Goal: Information Seeking & Learning: Find specific fact

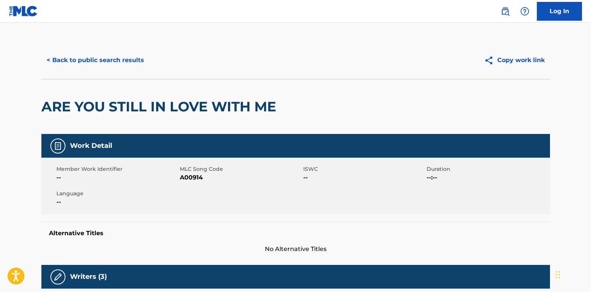
click at [127, 61] on button "< Back to public search results" at bounding box center [95, 60] width 108 height 19
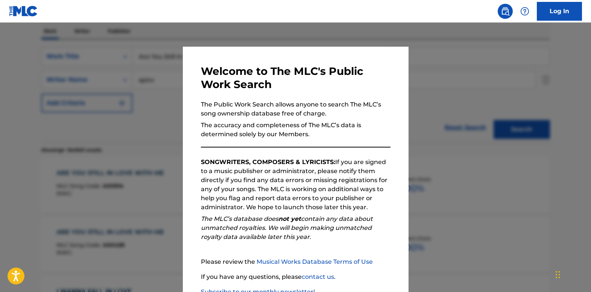
click at [74, 74] on div at bounding box center [295, 169] width 591 height 292
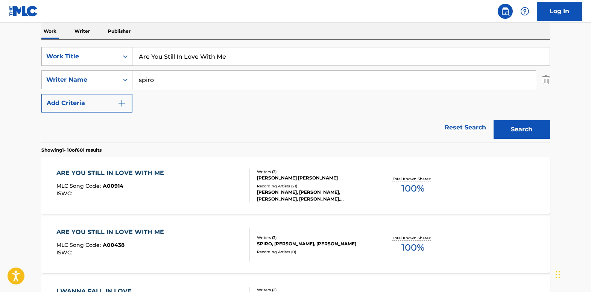
drag, startPoint x: 250, startPoint y: 58, endPoint x: 106, endPoint y: 58, distance: 144.0
click at [106, 58] on div "SearchWithCriteria51ec851f-ff3f-44b1-b509-dfdf90741274 Work Title Are You Still…" at bounding box center [295, 56] width 508 height 19
paste input "What would it tak"
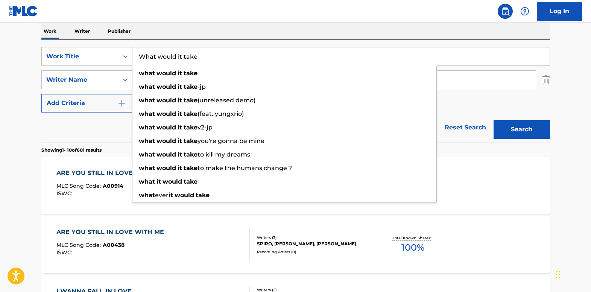
type input "What would it take"
click at [443, 80] on input "spiro" at bounding box center [333, 80] width 403 height 18
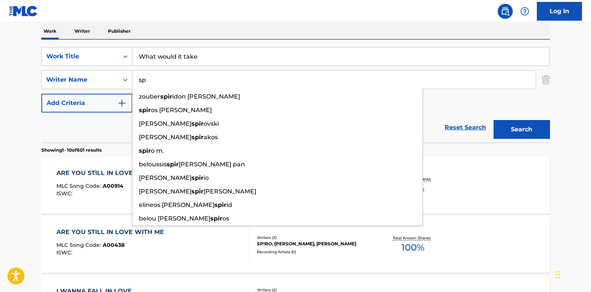
type input "s"
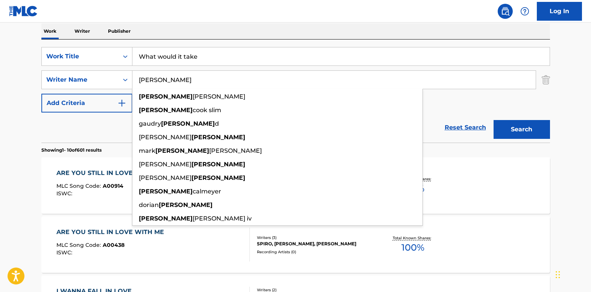
type input "[PERSON_NAME]"
click at [493, 120] on button "Search" at bounding box center [521, 129] width 56 height 19
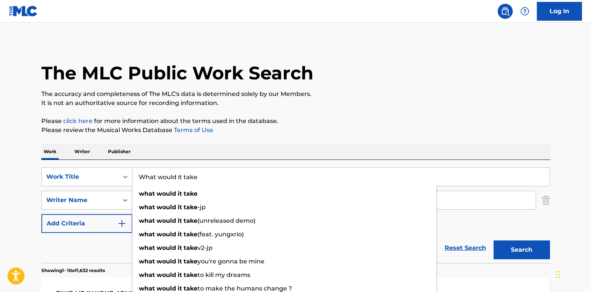
drag, startPoint x: 170, startPoint y: 174, endPoint x: 136, endPoint y: 176, distance: 33.9
click at [136, 176] on input "What would it take" at bounding box center [340, 177] width 417 height 18
paste input "Time Don't Run Out On M"
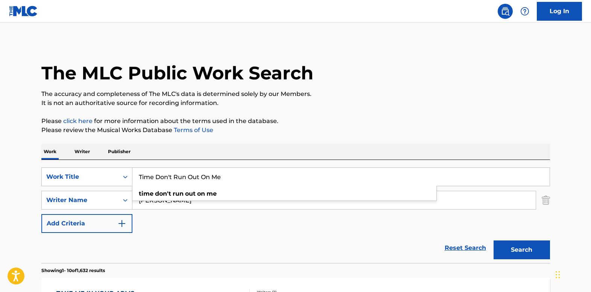
type input "Time Don't Run Out On Me"
click at [150, 205] on input "[PERSON_NAME]" at bounding box center [333, 200] width 403 height 18
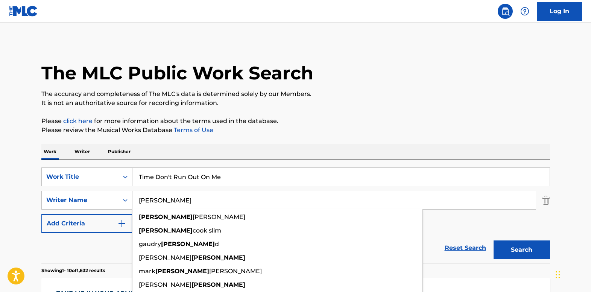
click at [114, 187] on div "SearchWithCriteria51ec851f-ff3f-44b1-b509-dfdf90741274 Work Title Time Don't Ru…" at bounding box center [295, 199] width 508 height 65
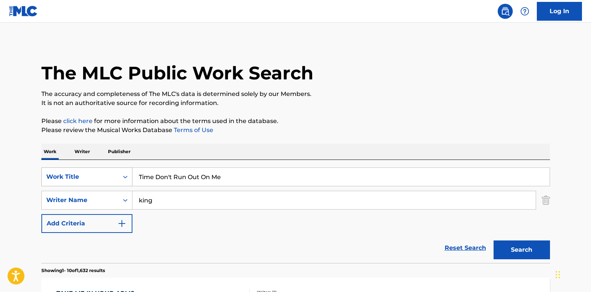
click at [493, 240] on button "Search" at bounding box center [521, 249] width 56 height 19
type input "king"
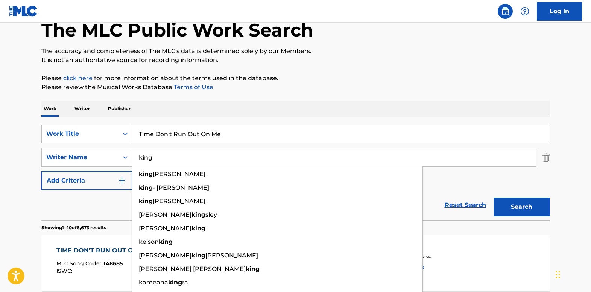
scroll to position [113, 0]
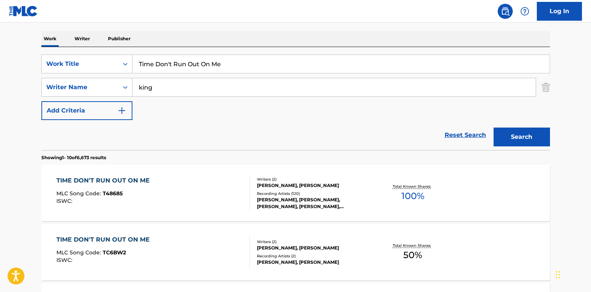
click at [80, 180] on div "TIME DON'T RUN OUT ON ME" at bounding box center [104, 180] width 97 height 9
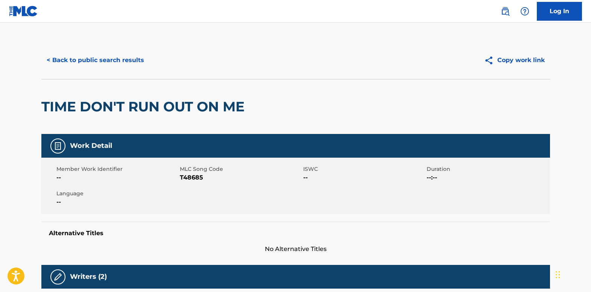
click at [65, 62] on button "< Back to public search results" at bounding box center [95, 60] width 108 height 19
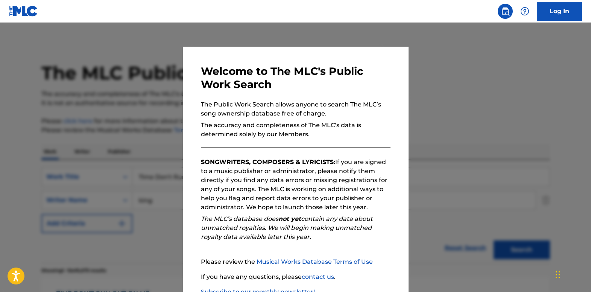
scroll to position [113, 0]
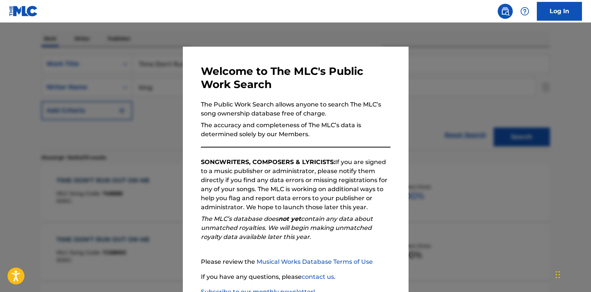
click at [156, 114] on div at bounding box center [295, 169] width 591 height 292
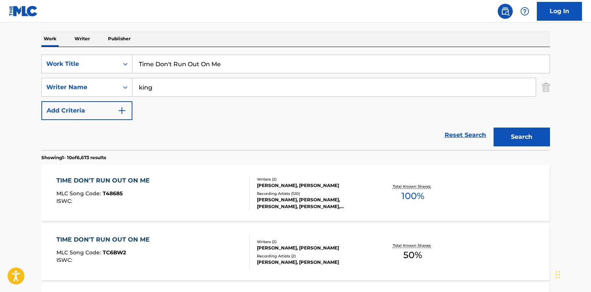
click at [545, 89] on img "Search Form" at bounding box center [545, 87] width 8 height 19
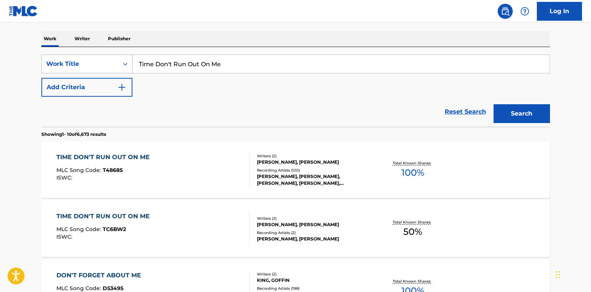
drag, startPoint x: 229, startPoint y: 61, endPoint x: 98, endPoint y: 59, distance: 130.9
click at [98, 59] on div "SearchWithCriteria51ec851f-ff3f-44b1-b509-dfdf90741274 Work Title Time Don't Ru…" at bounding box center [295, 64] width 508 height 19
paste input "ELORAC MUSIC"
type input "ELORAC MUSIC"
click at [502, 111] on button "Search" at bounding box center [521, 113] width 56 height 19
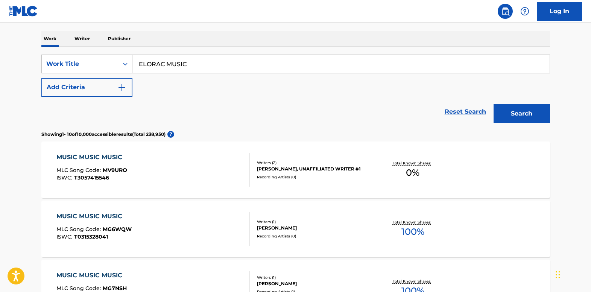
scroll to position [188, 0]
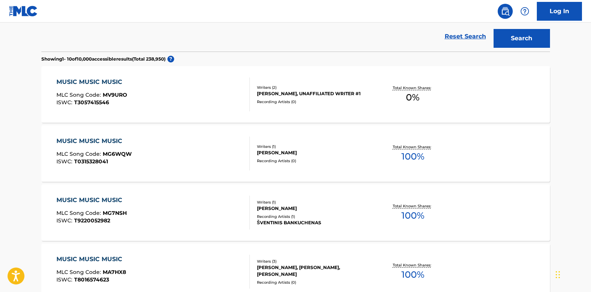
click at [73, 199] on div "MUSIC MUSIC MUSIC" at bounding box center [91, 200] width 70 height 9
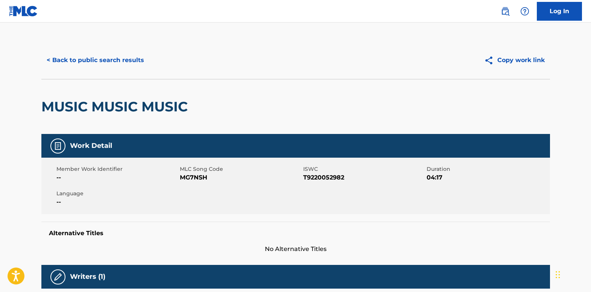
scroll to position [188, 0]
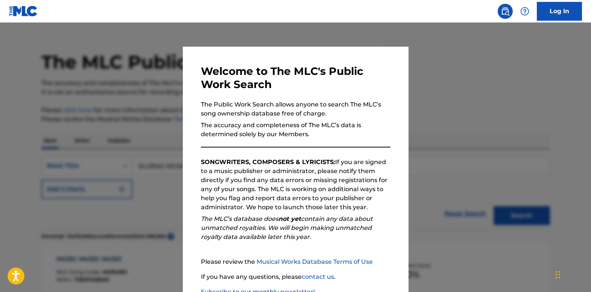
scroll to position [208, 0]
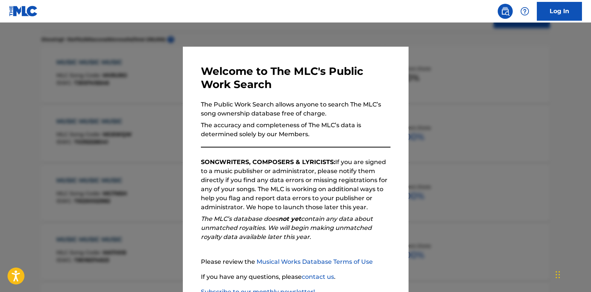
click at [58, 99] on div at bounding box center [295, 169] width 591 height 292
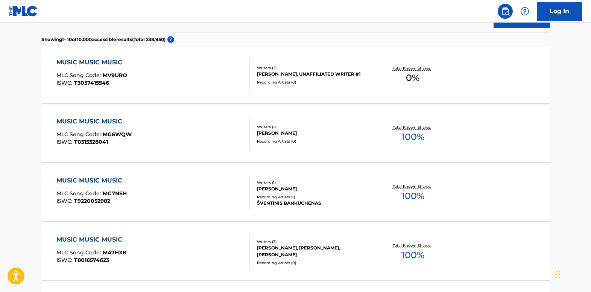
click at [79, 62] on div "MUSIC MUSIC MUSIC" at bounding box center [91, 62] width 71 height 9
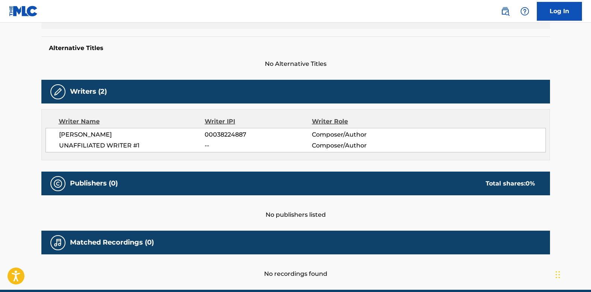
scroll to position [219, 0]
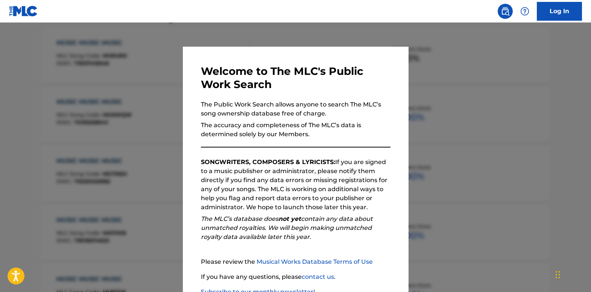
click at [117, 82] on div at bounding box center [295, 169] width 591 height 292
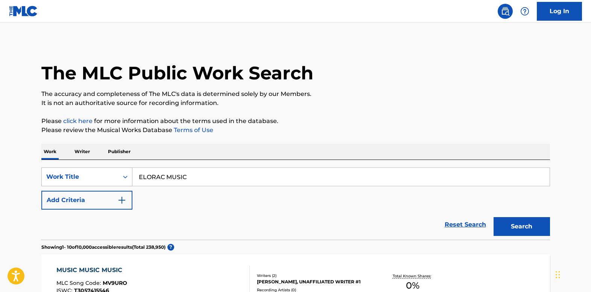
click at [121, 174] on div "Search Form" at bounding box center [125, 177] width 14 height 14
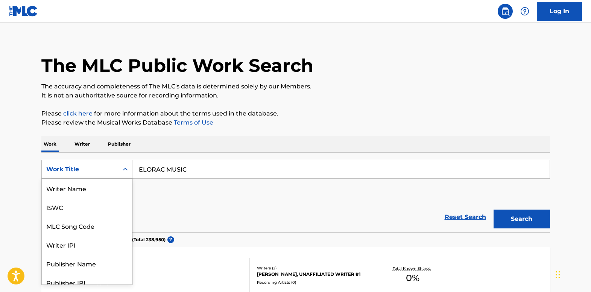
scroll to position [38, 0]
click at [115, 225] on div "Publisher Name" at bounding box center [87, 225] width 90 height 19
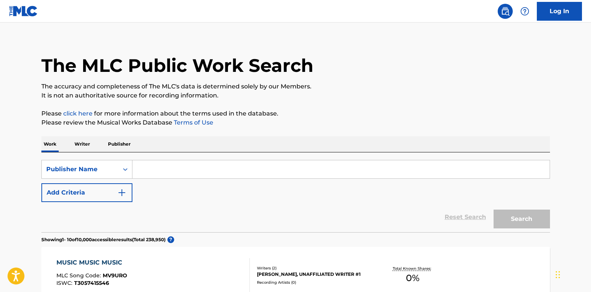
paste input "ELORAC MUSIC"
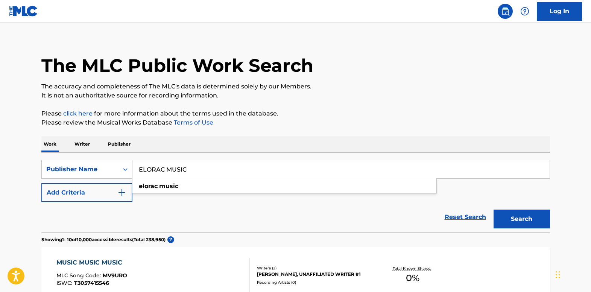
type input "ELORAC MUSIC"
click at [500, 217] on button "Search" at bounding box center [521, 218] width 56 height 19
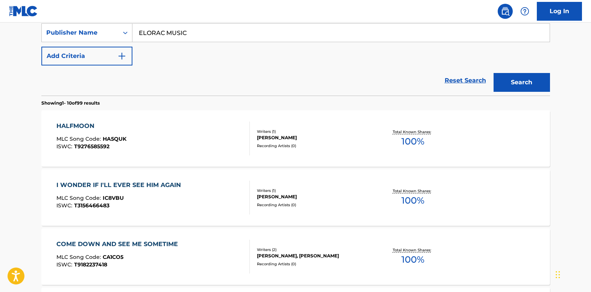
scroll to position [150, 0]
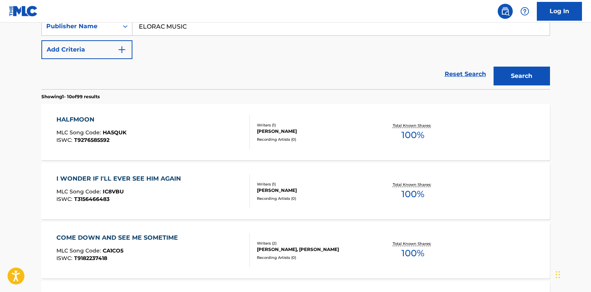
click at [71, 122] on div "HALFMOON" at bounding box center [91, 119] width 70 height 9
